Goal: Transaction & Acquisition: Purchase product/service

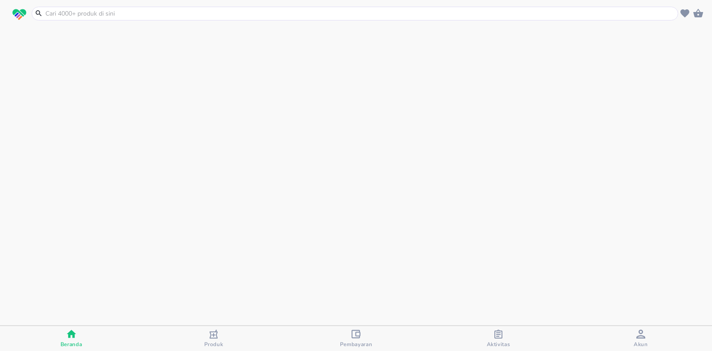
click at [130, 11] on input "text" at bounding box center [360, 13] width 631 height 9
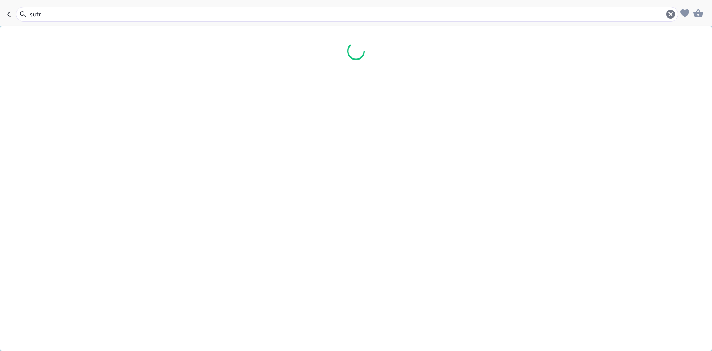
type input "sutra"
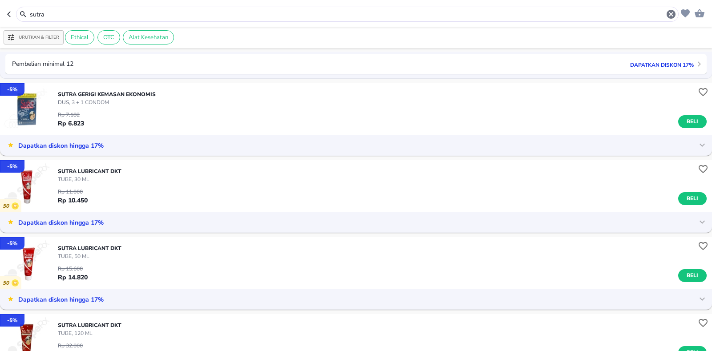
scroll to position [579, 0]
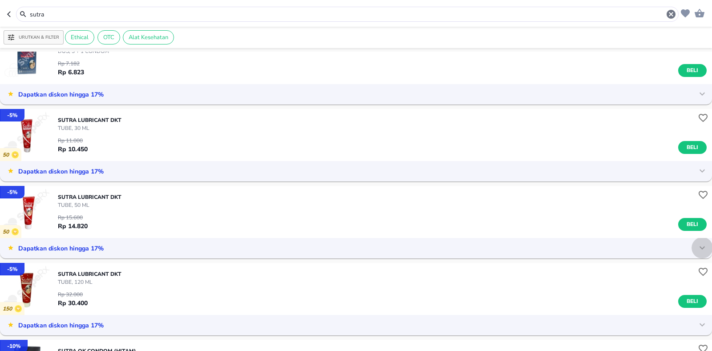
click at [700, 248] on icon at bounding box center [702, 248] width 5 height 3
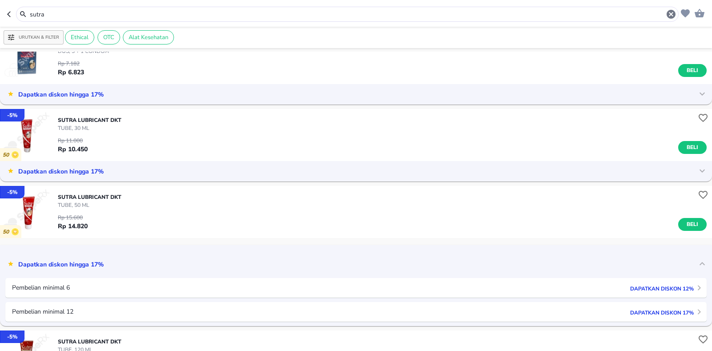
click at [370, 208] on div "SUTRA LUBRICANT DKT TUBE, 50 ML Rp 15.600 Rp 14.820 Beli" at bounding box center [385, 212] width 654 height 47
drag, startPoint x: 52, startPoint y: 14, endPoint x: 0, endPoint y: 40, distance: 57.5
click at [0, 40] on div "sutra Urutkan & Filter Ethical OTC Alat Kesehatan - 12 % SUTRA GERIGI DUS, 3 CO…" at bounding box center [356, 175] width 712 height 351
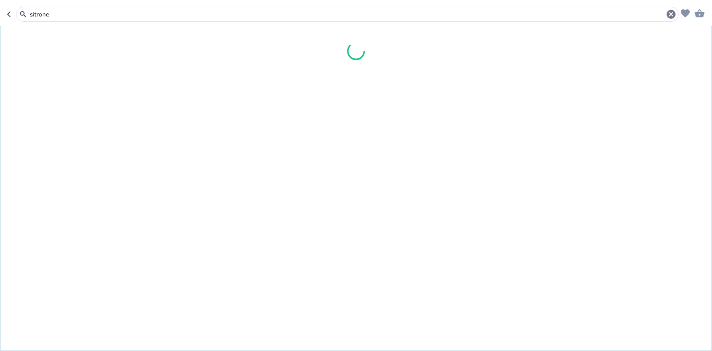
type input "sitrone"
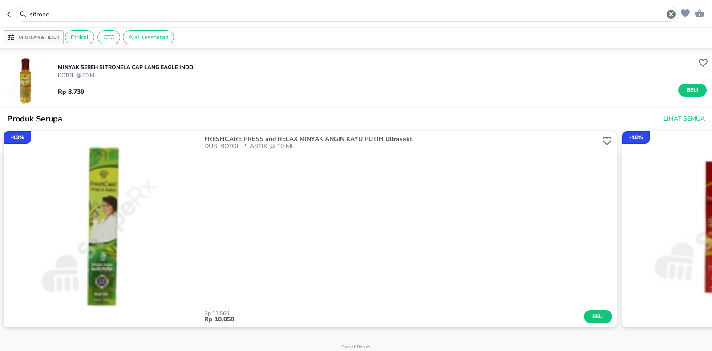
drag, startPoint x: 61, startPoint y: 18, endPoint x: 2, endPoint y: 20, distance: 59.2
click at [0, 16] on header "sitrone" at bounding box center [356, 13] width 712 height 27
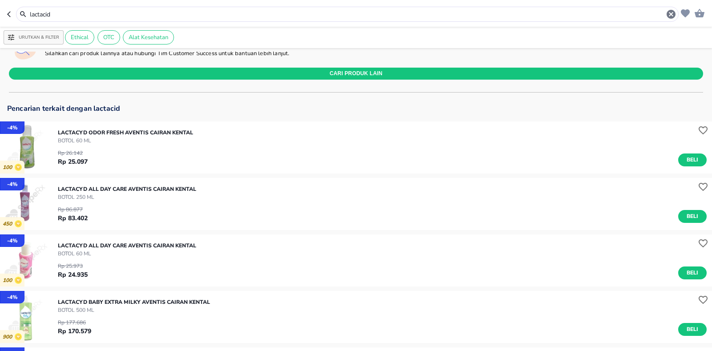
scroll to position [45, 0]
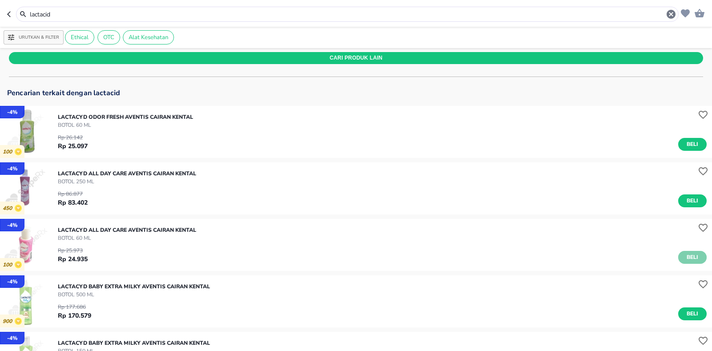
click at [691, 259] on span "Beli" at bounding box center [692, 257] width 15 height 9
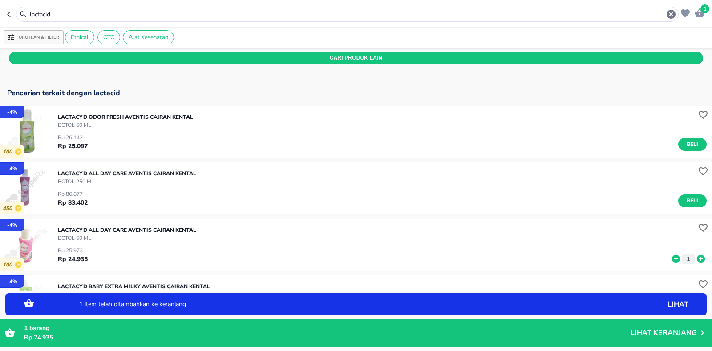
click at [697, 258] on icon at bounding box center [701, 259] width 8 height 8
click at [698, 257] on icon at bounding box center [701, 259] width 12 height 10
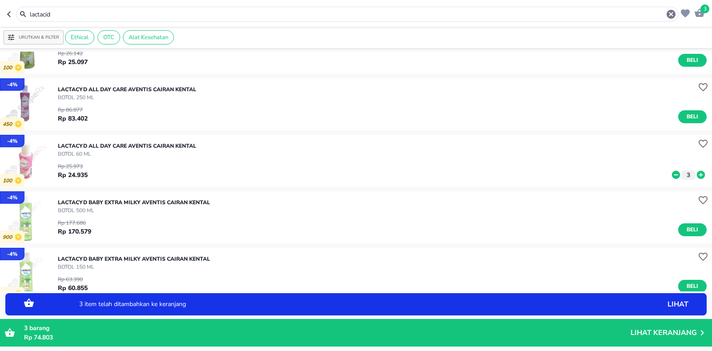
scroll to position [134, 0]
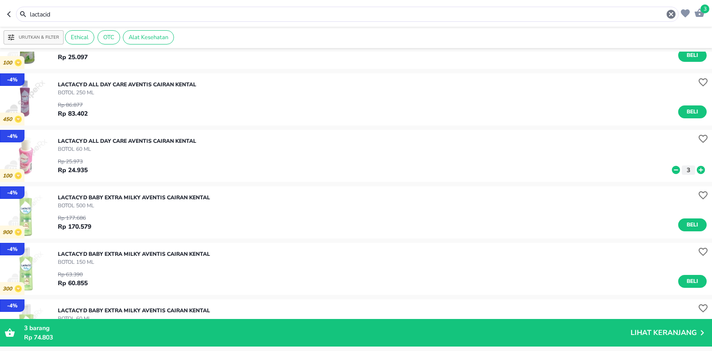
drag, startPoint x: 55, startPoint y: 14, endPoint x: 0, endPoint y: 33, distance: 58.4
click at [0, 33] on div "3 lactacid Urutkan & Filter Ethical OTC Alat Kesehatan Ups! Tidak ada hasil unt…" at bounding box center [356, 175] width 712 height 351
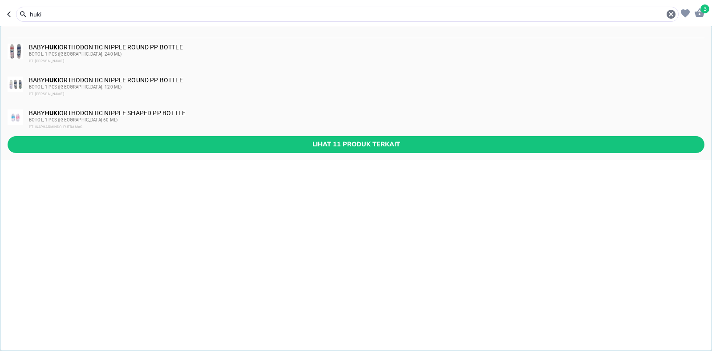
type input "huki"
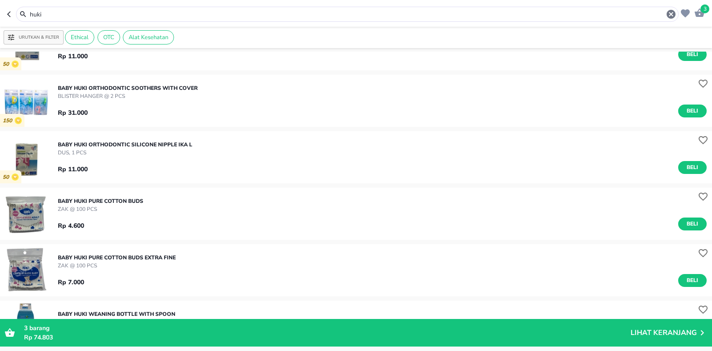
scroll to position [267, 0]
